Goal: Use online tool/utility

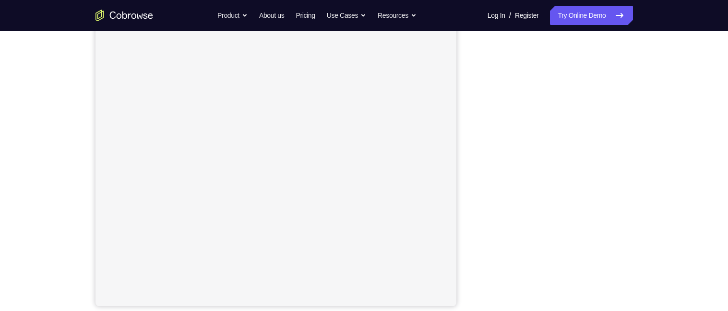
scroll to position [144, 0]
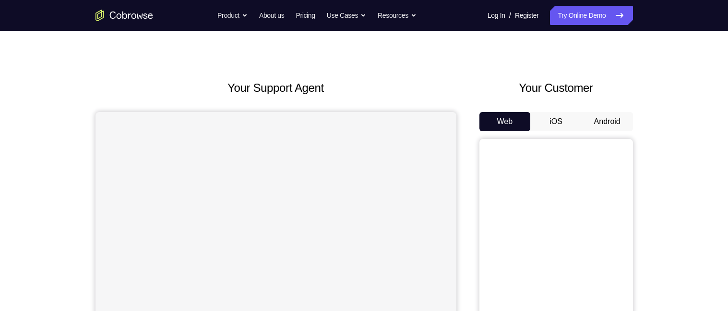
scroll to position [26, 0]
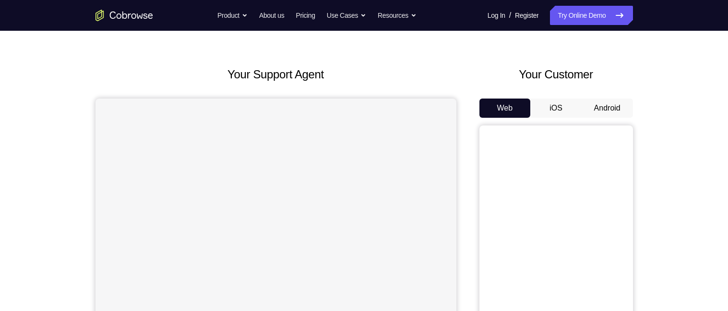
click at [615, 105] on button "Android" at bounding box center [607, 107] width 51 height 19
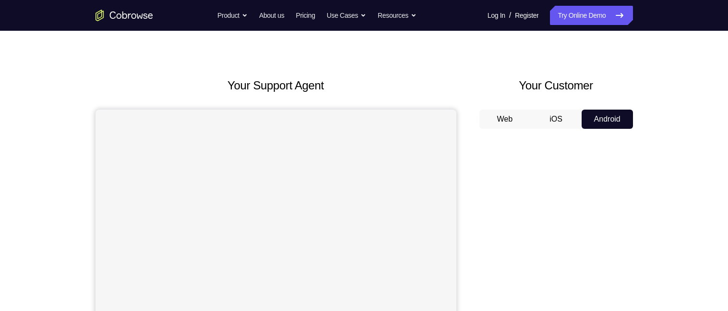
scroll to position [13, 0]
click at [552, 124] on button "iOS" at bounding box center [556, 120] width 51 height 19
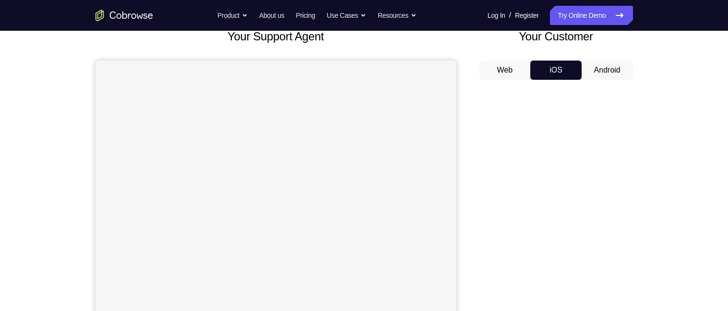
scroll to position [65, 0]
click at [512, 73] on button "Web" at bounding box center [505, 69] width 51 height 19
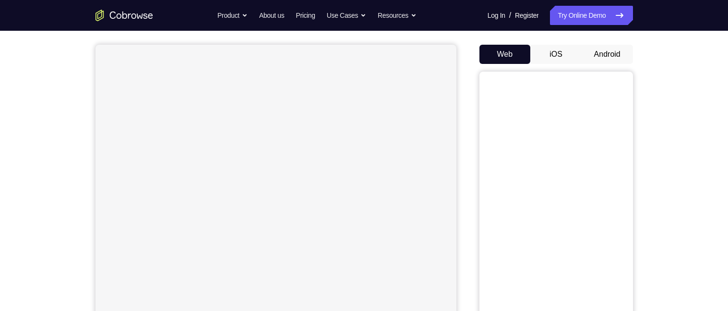
scroll to position [85, 0]
click at [558, 49] on button "iOS" at bounding box center [556, 48] width 51 height 19
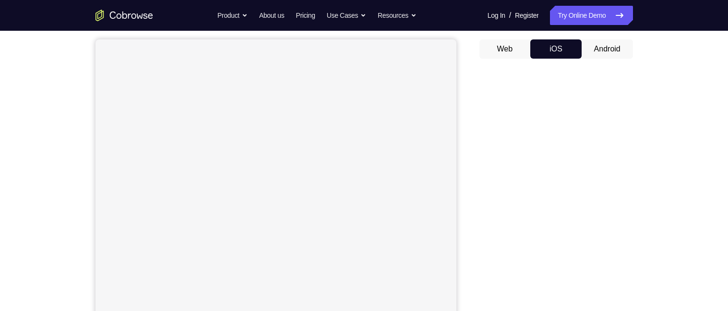
click at [614, 48] on button "Android" at bounding box center [607, 48] width 51 height 19
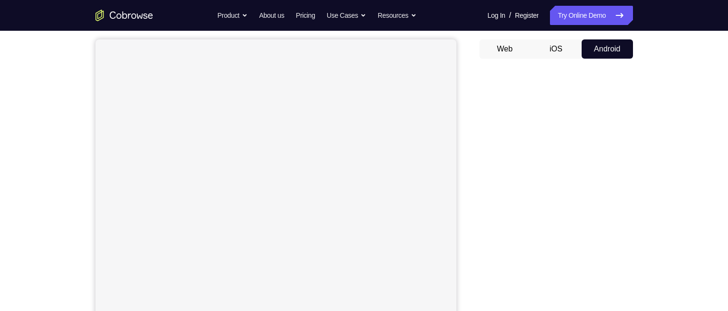
click at [561, 47] on button "iOS" at bounding box center [556, 48] width 51 height 19
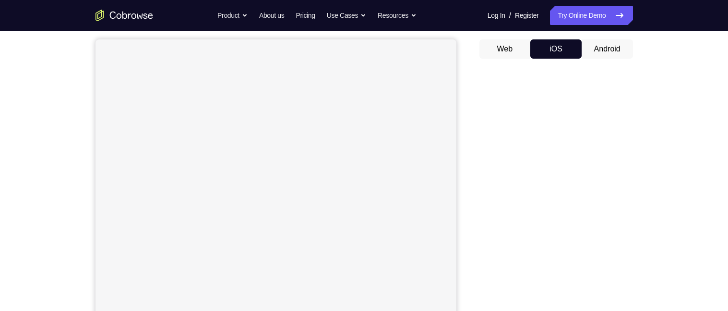
click at [611, 47] on button "Android" at bounding box center [607, 48] width 51 height 19
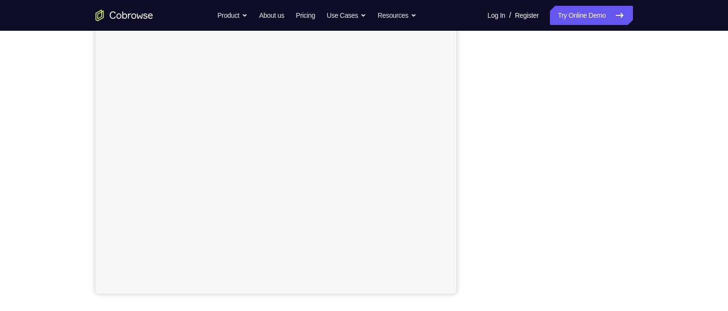
scroll to position [154, 0]
